Goal: Find specific page/section: Find specific page/section

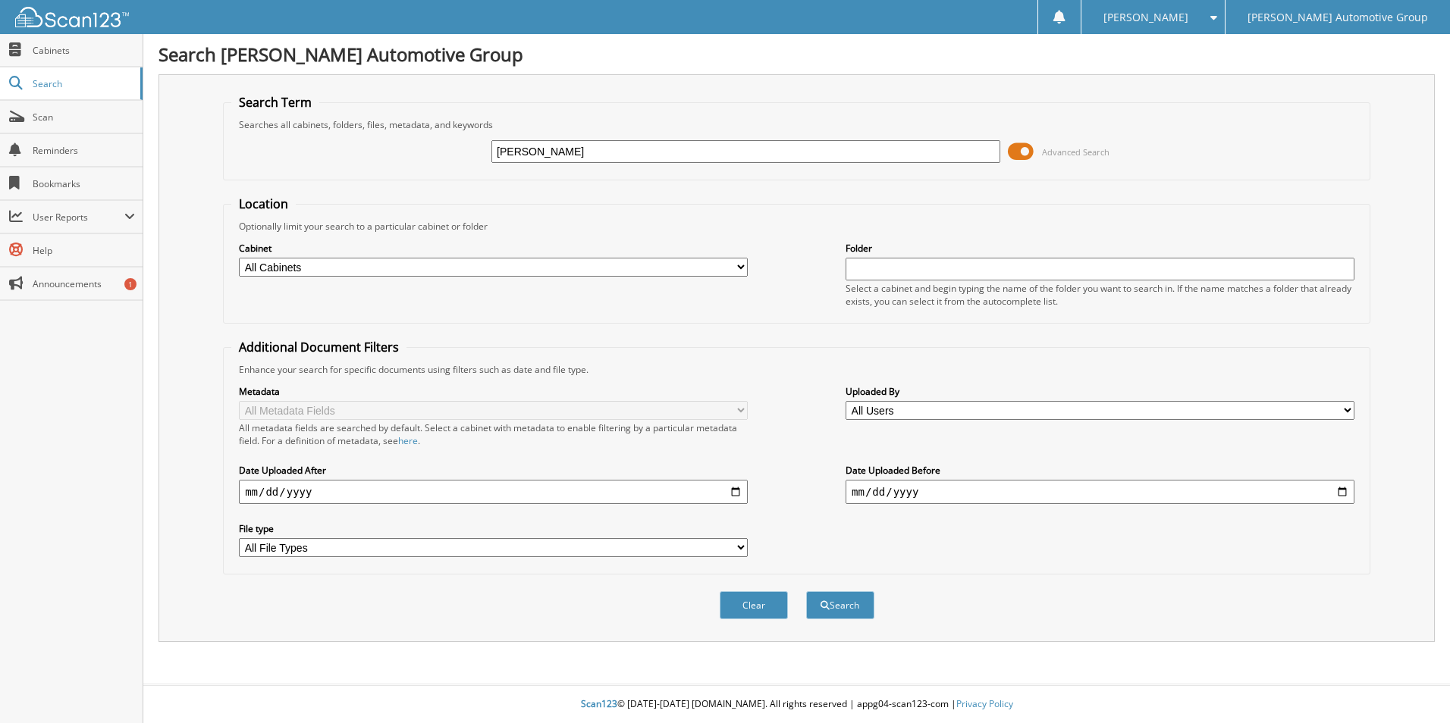
type input "Kenny Thao"
click at [806, 591] on button "Search" at bounding box center [840, 605] width 68 height 28
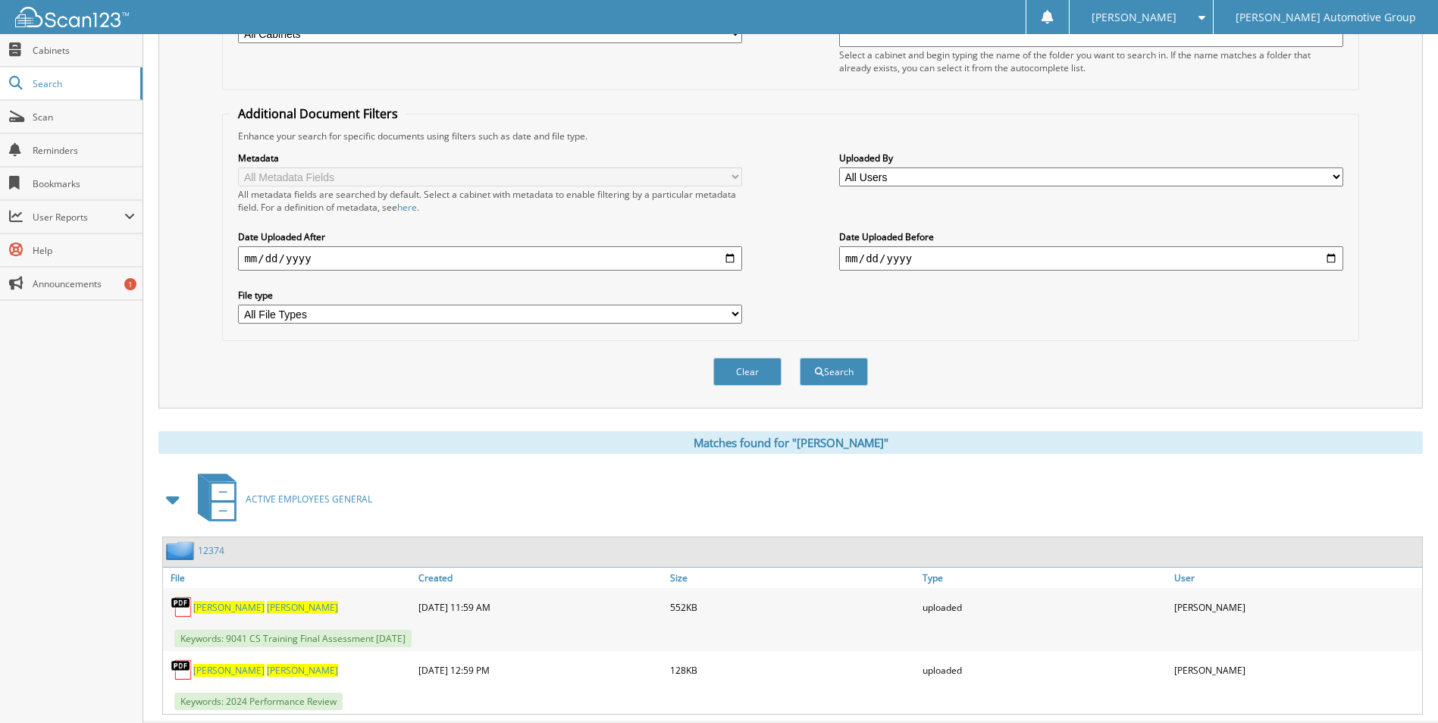
scroll to position [271, 0]
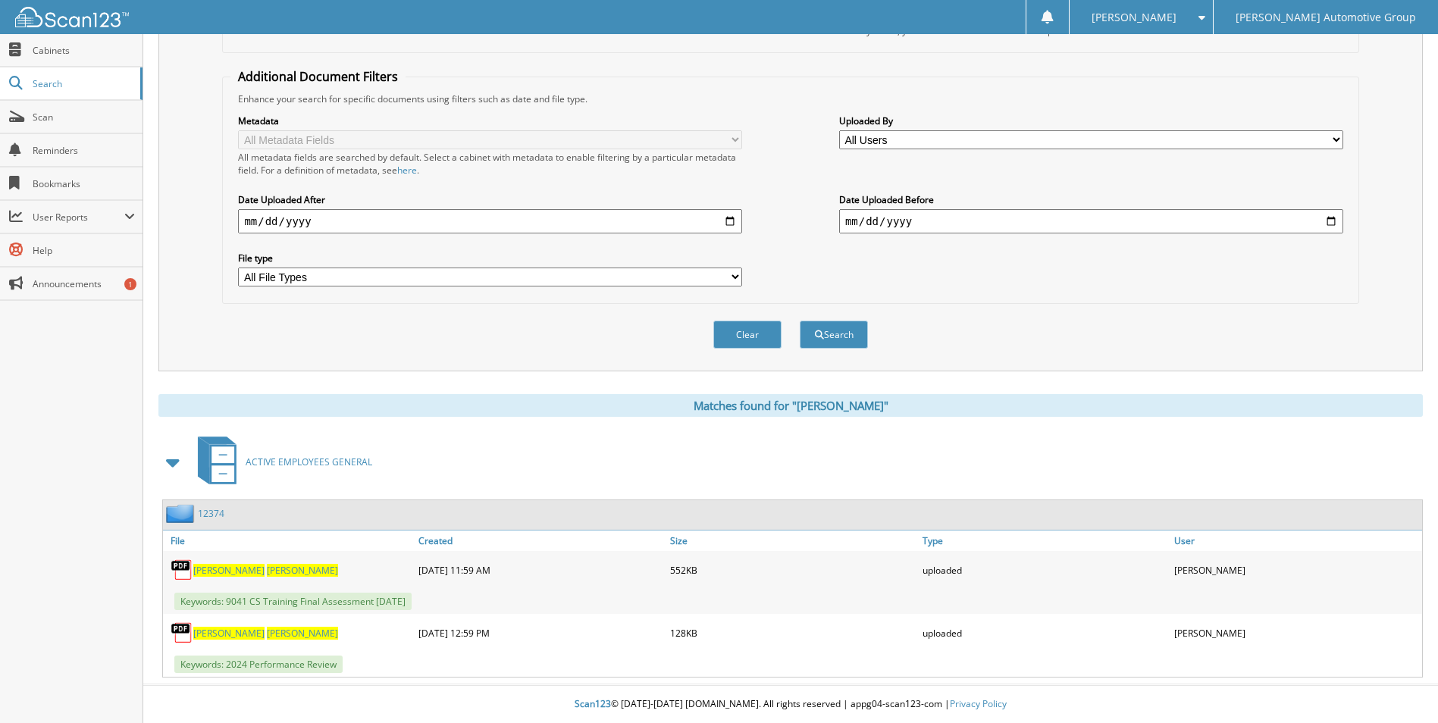
click at [215, 507] on div "12374" at bounding box center [193, 513] width 61 height 19
click at [215, 510] on link "12374" at bounding box center [211, 513] width 27 height 13
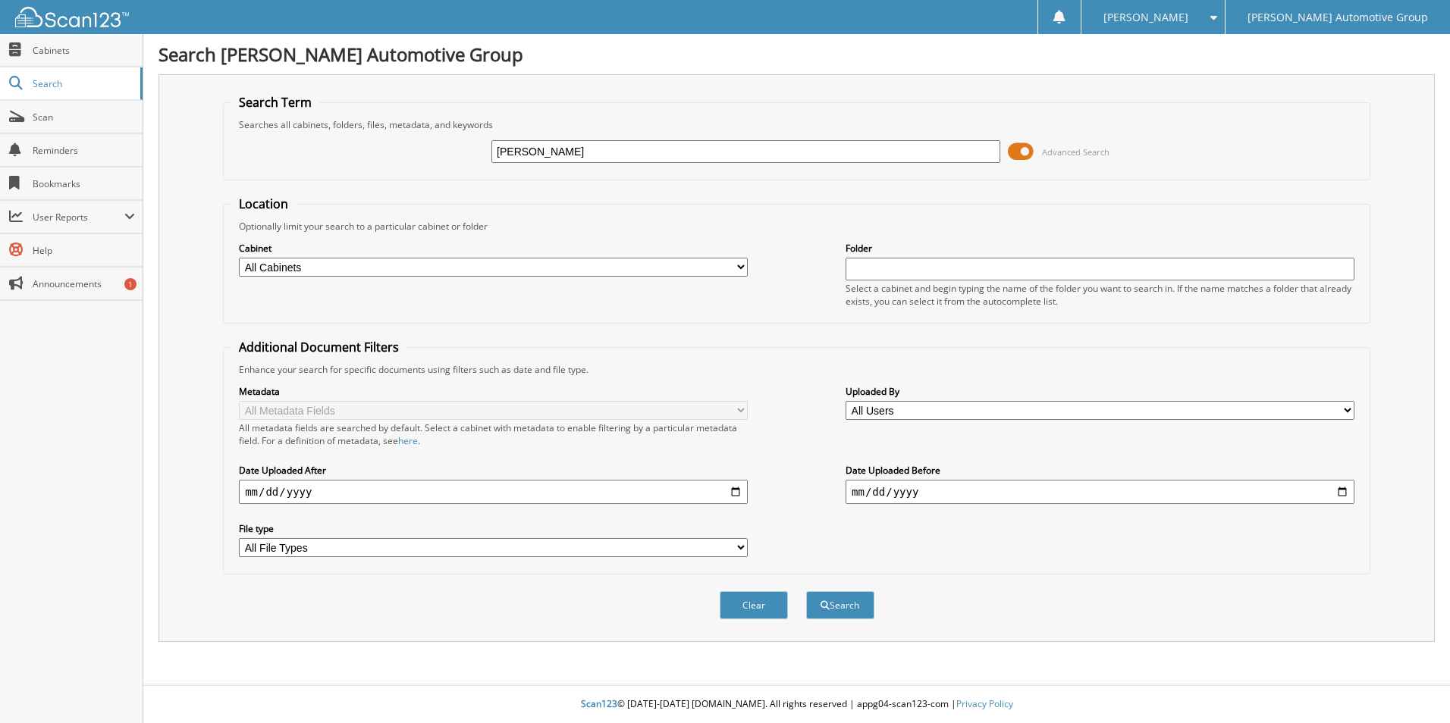
type input "reid wolski"
click at [806, 591] on button "Search" at bounding box center [840, 605] width 68 height 28
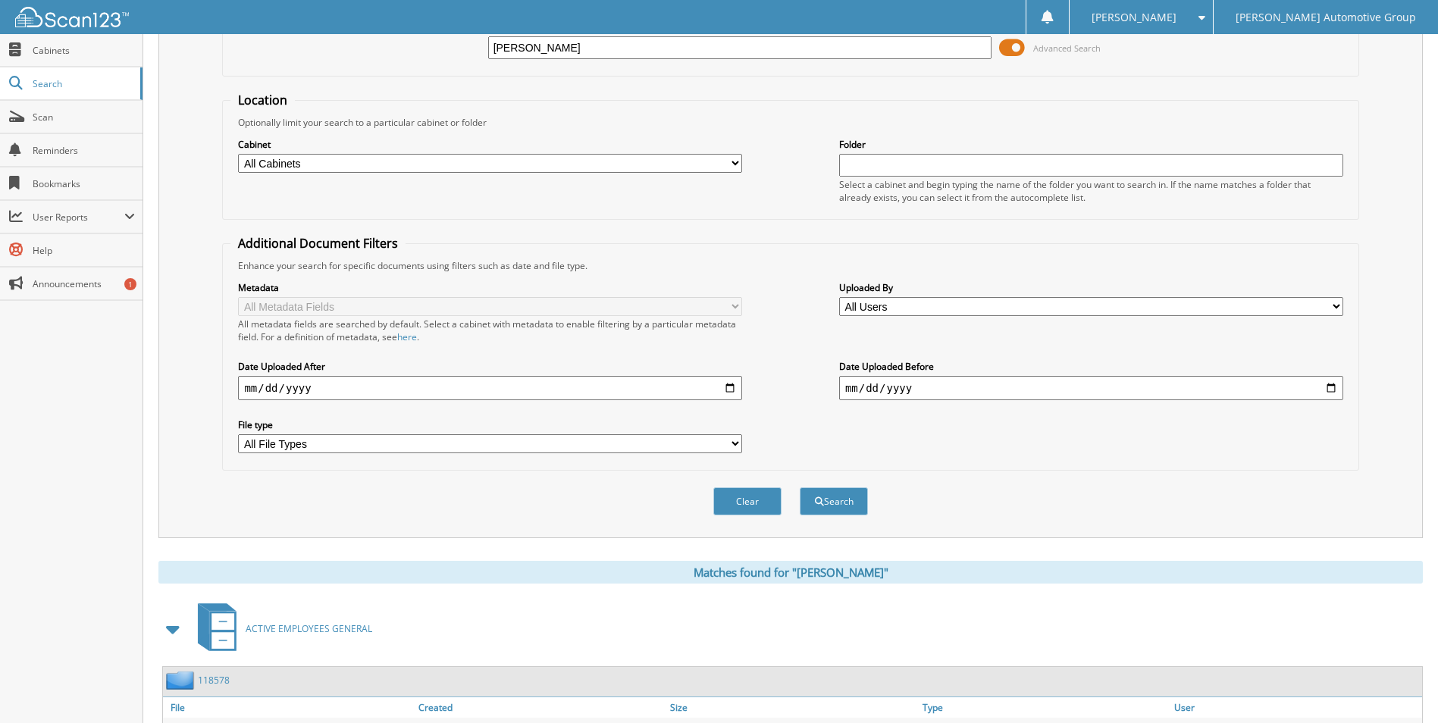
scroll to position [209, 0]
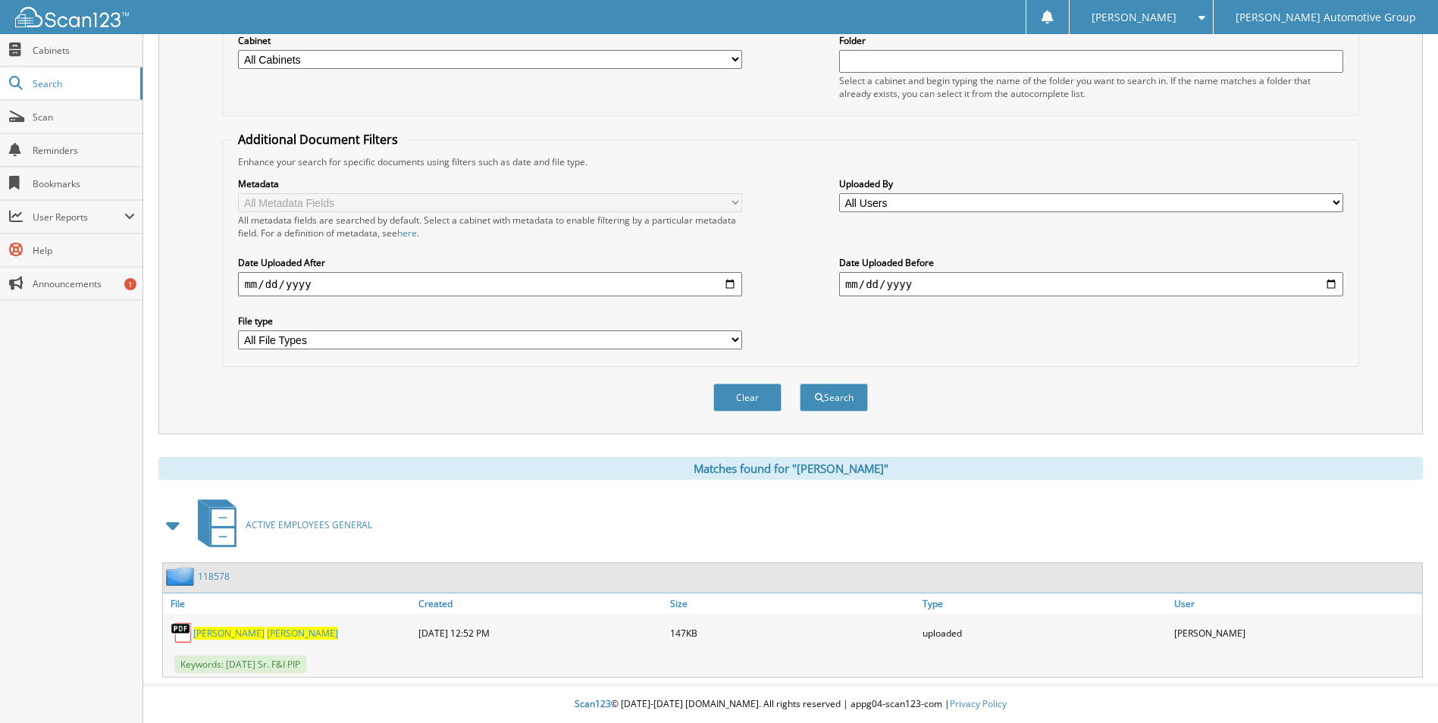
click at [209, 571] on link "118578" at bounding box center [214, 576] width 32 height 13
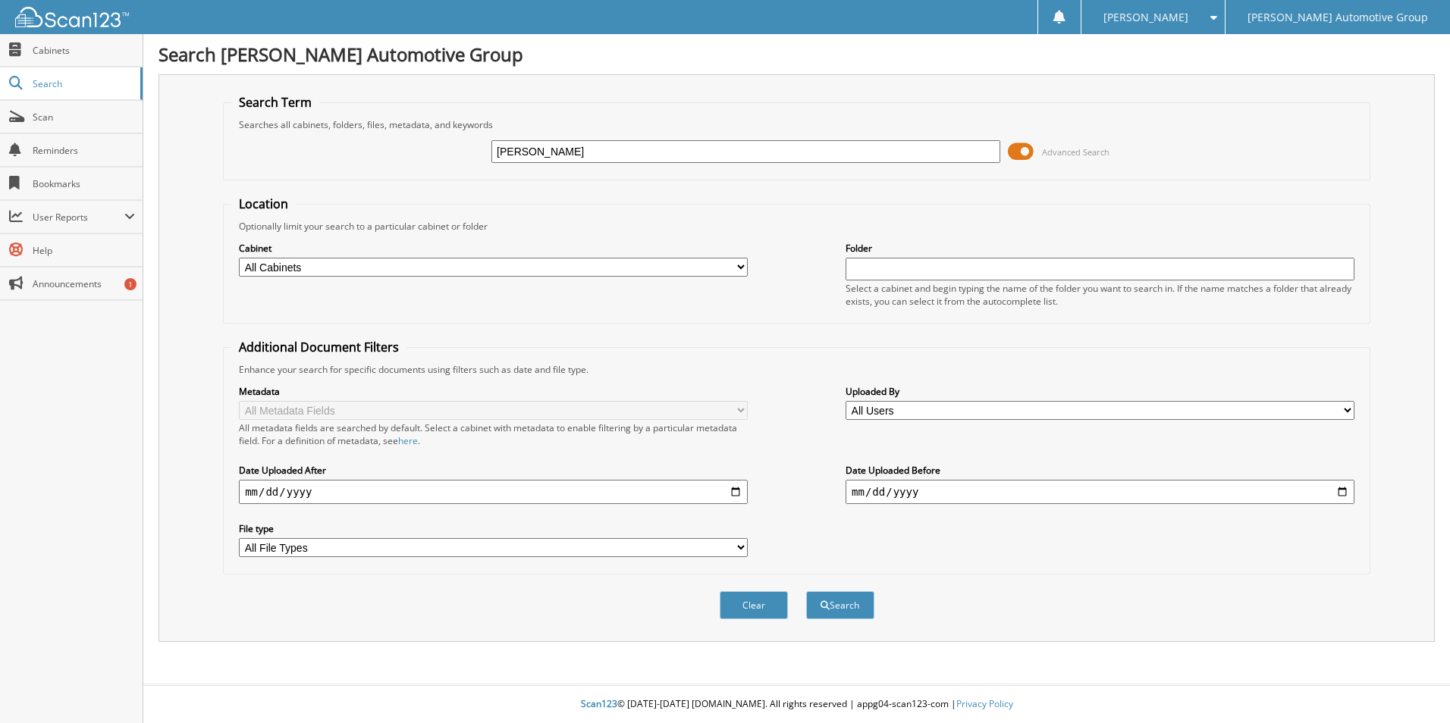
type input "[PERSON_NAME]"
click at [806, 591] on button "Search" at bounding box center [840, 605] width 68 height 28
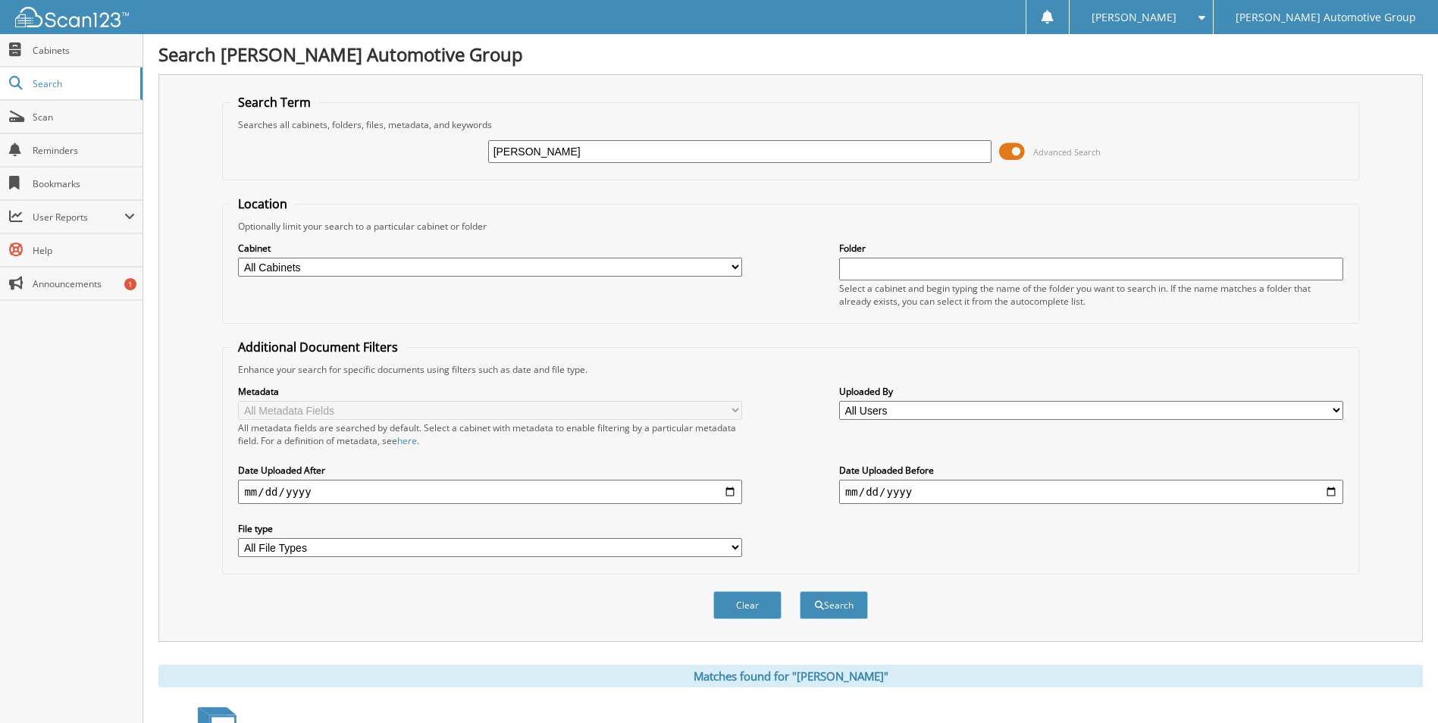
scroll to position [303, 0]
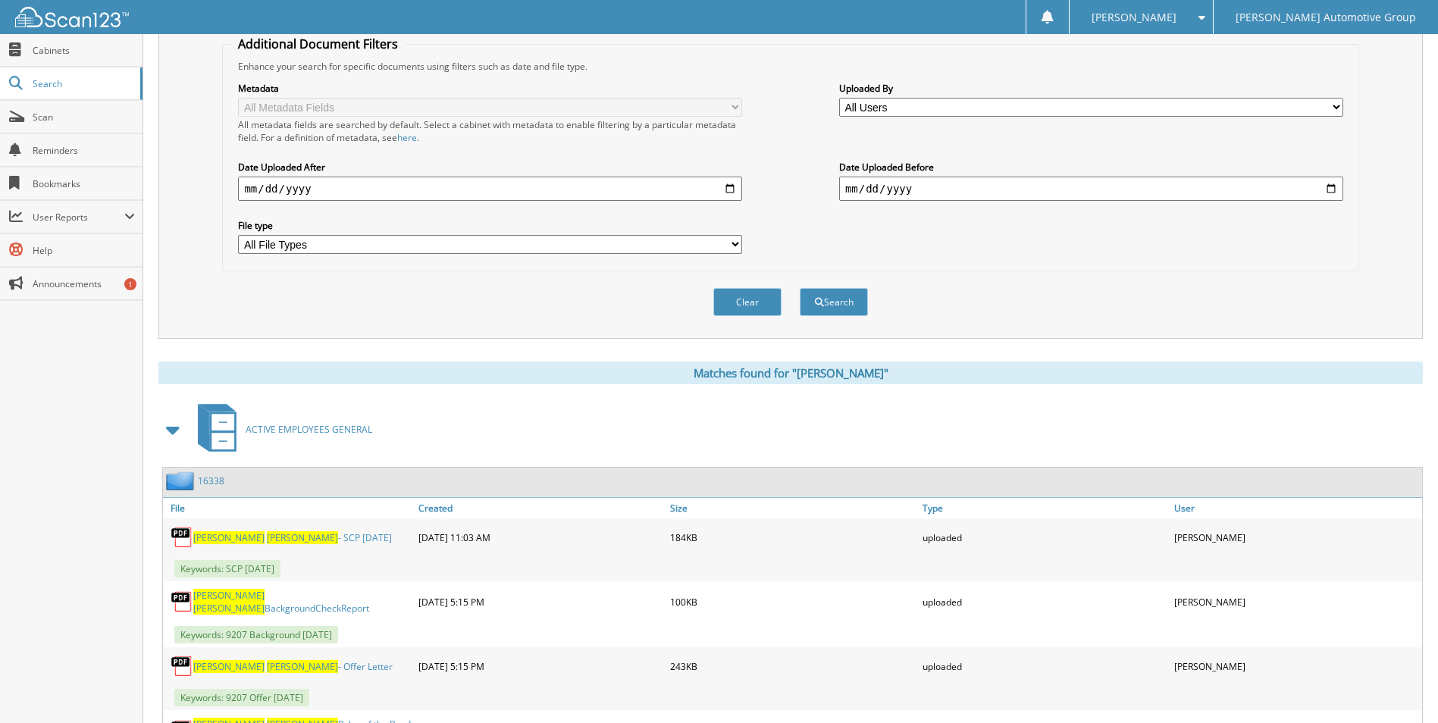
click at [221, 479] on link "16338" at bounding box center [211, 481] width 27 height 13
